Goal: Download file/media

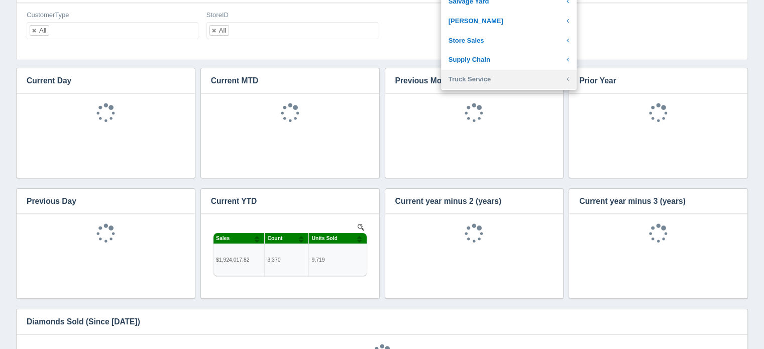
click at [503, 77] on link "Truck Service" at bounding box center [509, 80] width 136 height 20
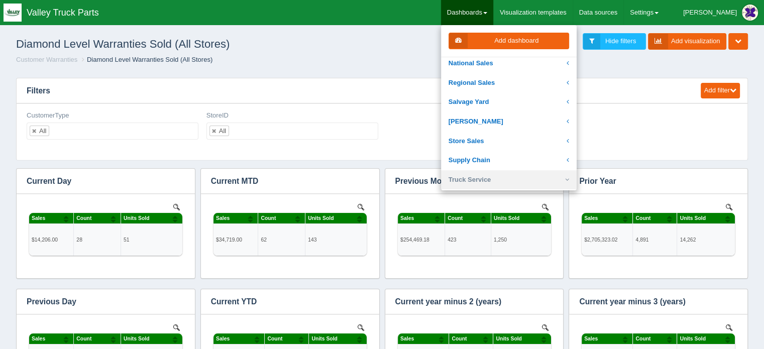
click at [505, 178] on link "Truck Service" at bounding box center [509, 180] width 136 height 20
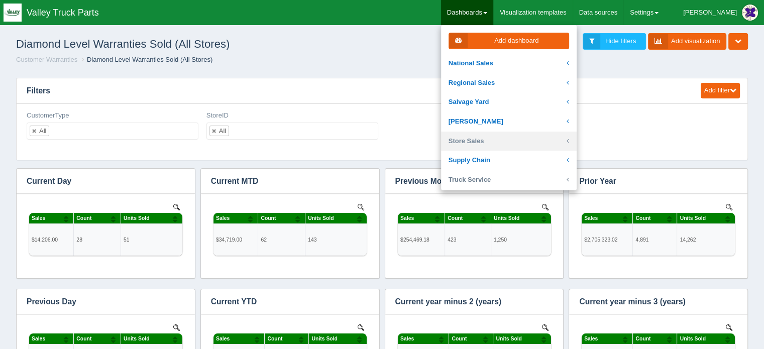
scroll to position [336, 0]
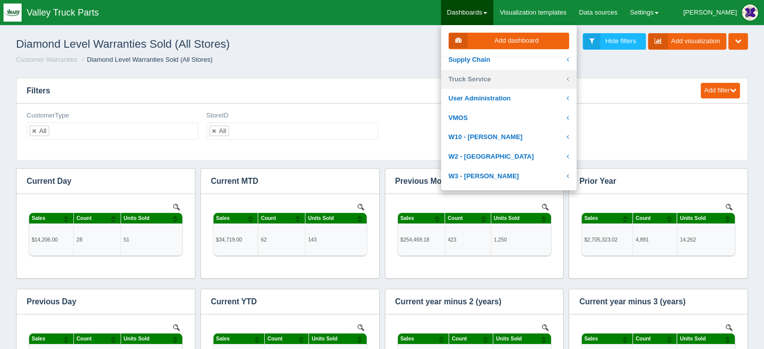
click at [508, 76] on link "Truck Service" at bounding box center [509, 80] width 136 height 20
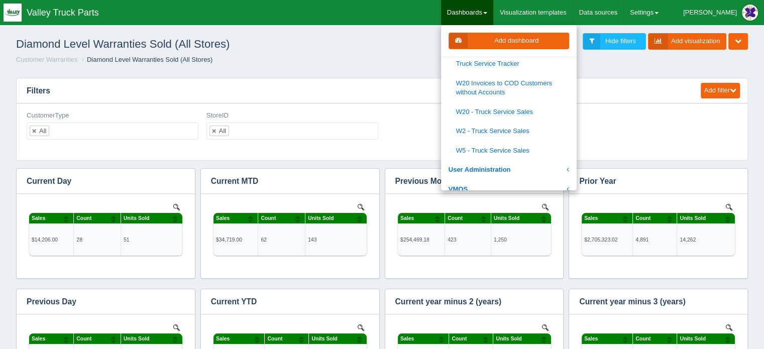
scroll to position [437, 0]
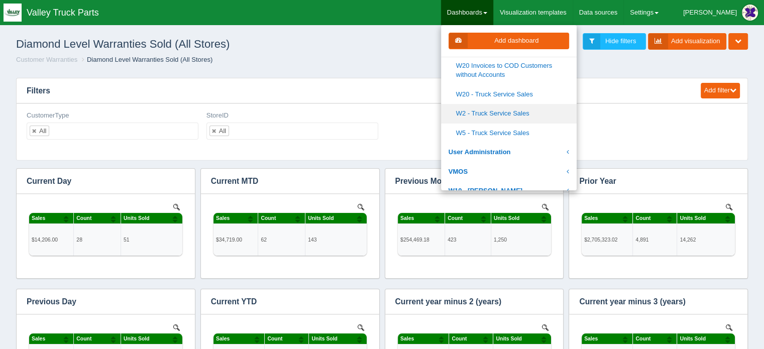
click at [517, 114] on link "W2 - Truck Service Sales" at bounding box center [509, 114] width 136 height 20
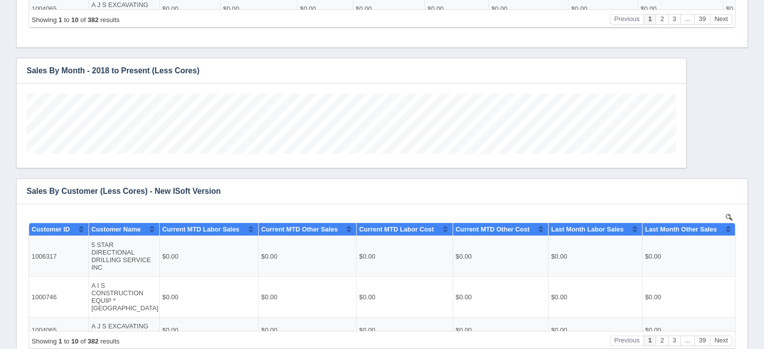
scroll to position [579, 0]
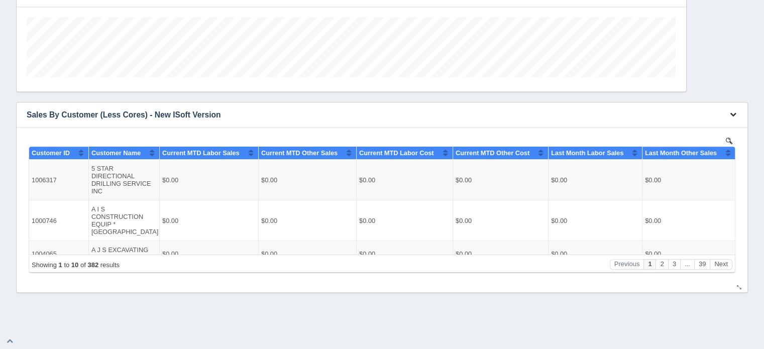
click at [734, 114] on icon "button" at bounding box center [733, 114] width 7 height 7
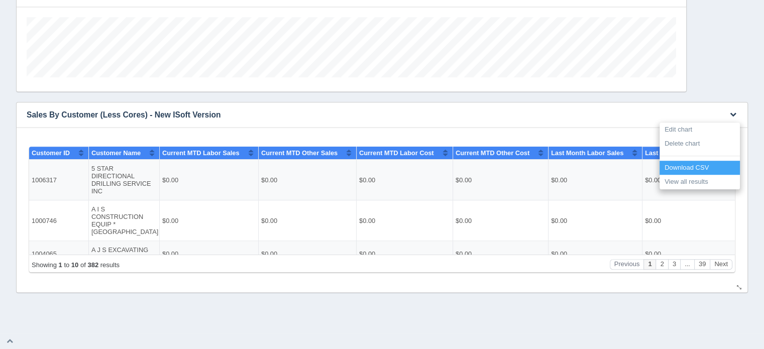
click at [690, 166] on link "Download CSV" at bounding box center [700, 168] width 80 height 15
